Goal: Task Accomplishment & Management: Manage account settings

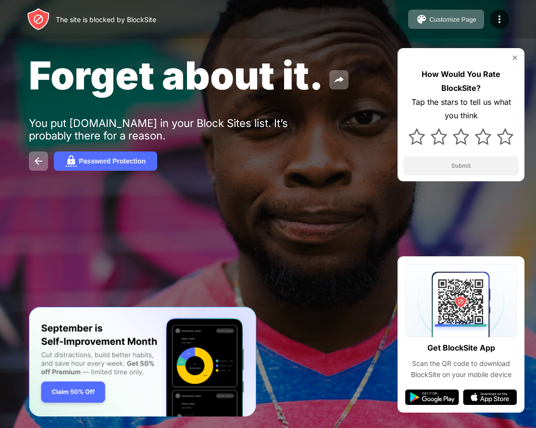
drag, startPoint x: 241, startPoint y: 163, endPoint x: 237, endPoint y: 166, distance: 5.1
click at [241, 163] on div "Password Protection" at bounding box center [268, 161] width 479 height 19
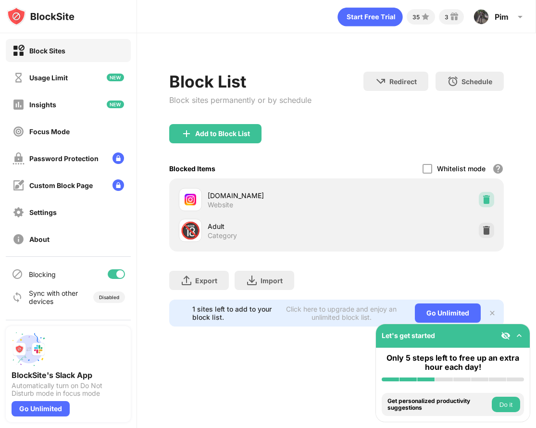
click at [492, 195] on img at bounding box center [487, 200] width 10 height 10
